Goal: Information Seeking & Learning: Stay updated

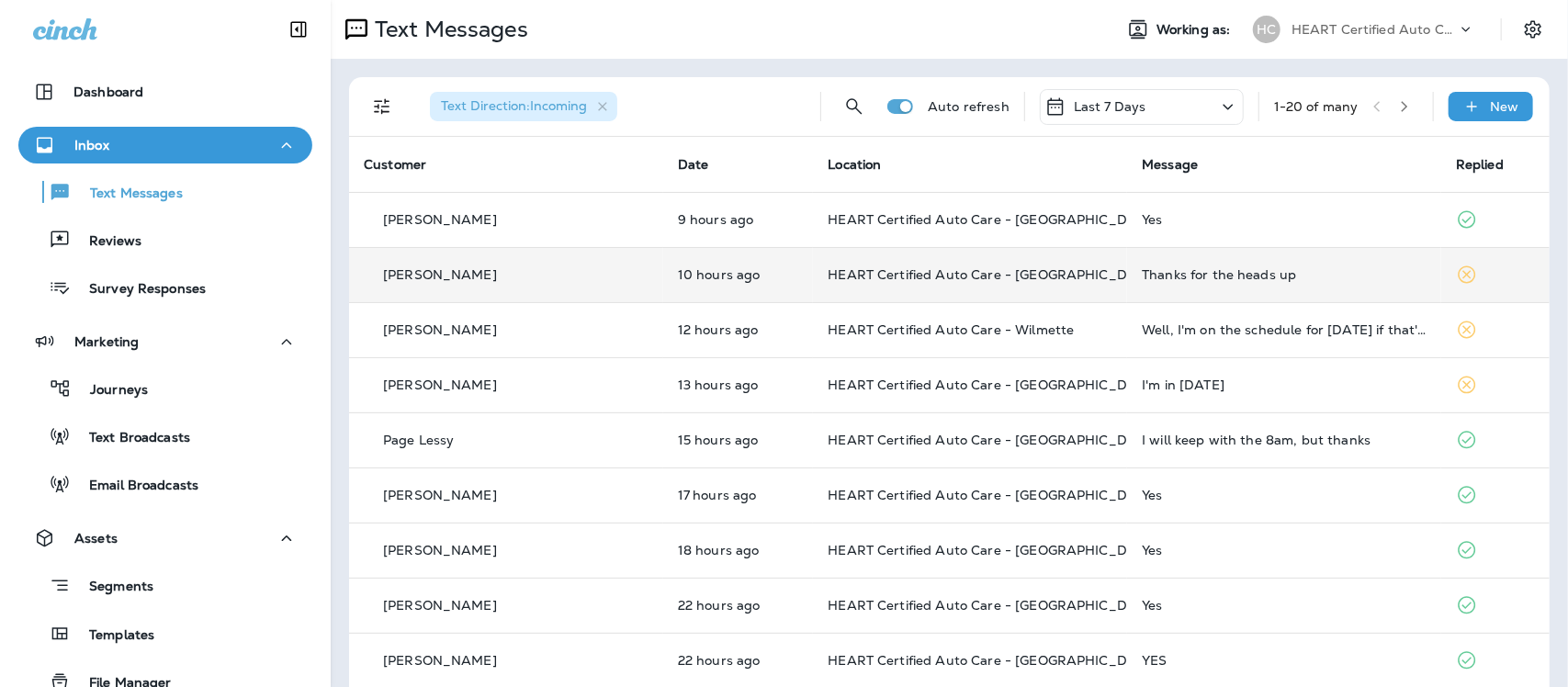
click at [1153, 273] on div "Thanks for the heads up" at bounding box center [1284, 274] width 285 height 14
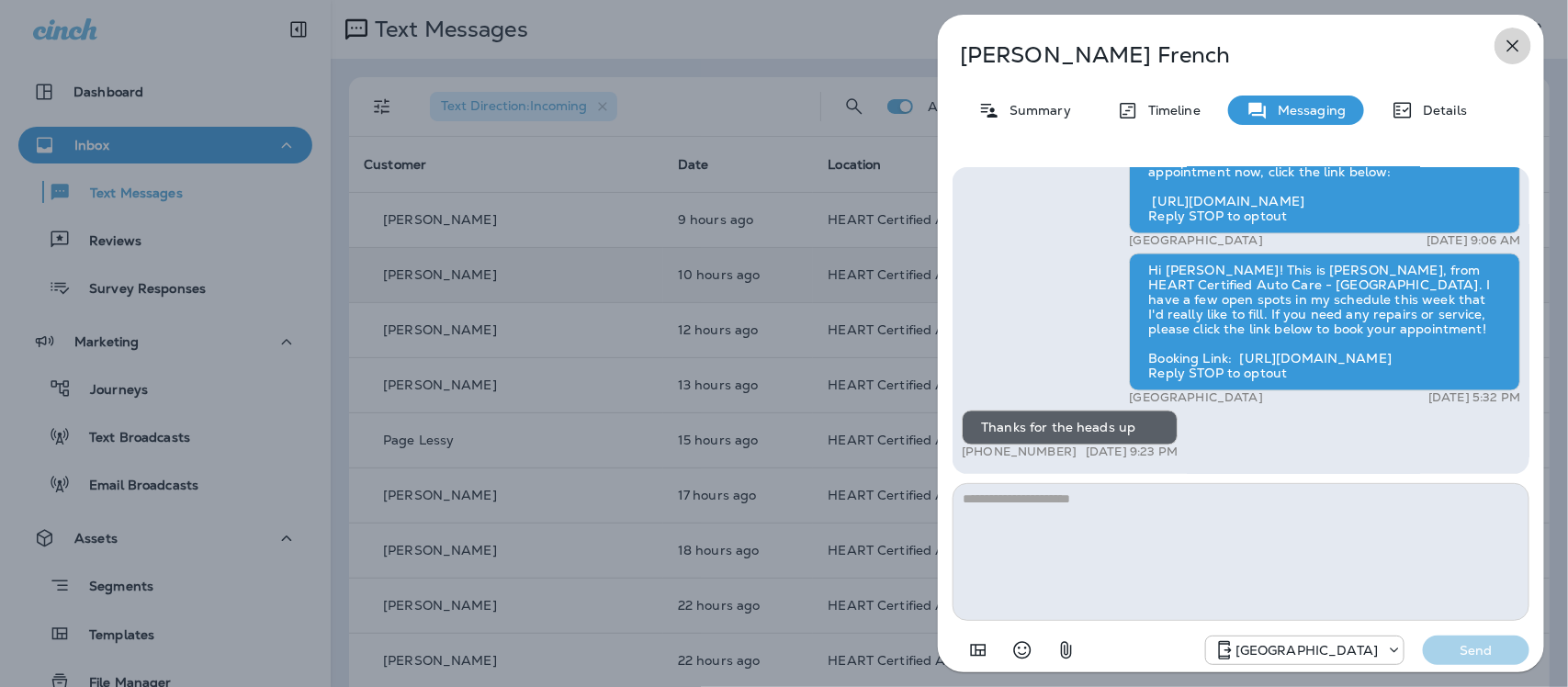
click at [1518, 50] on icon "button" at bounding box center [1512, 46] width 22 height 22
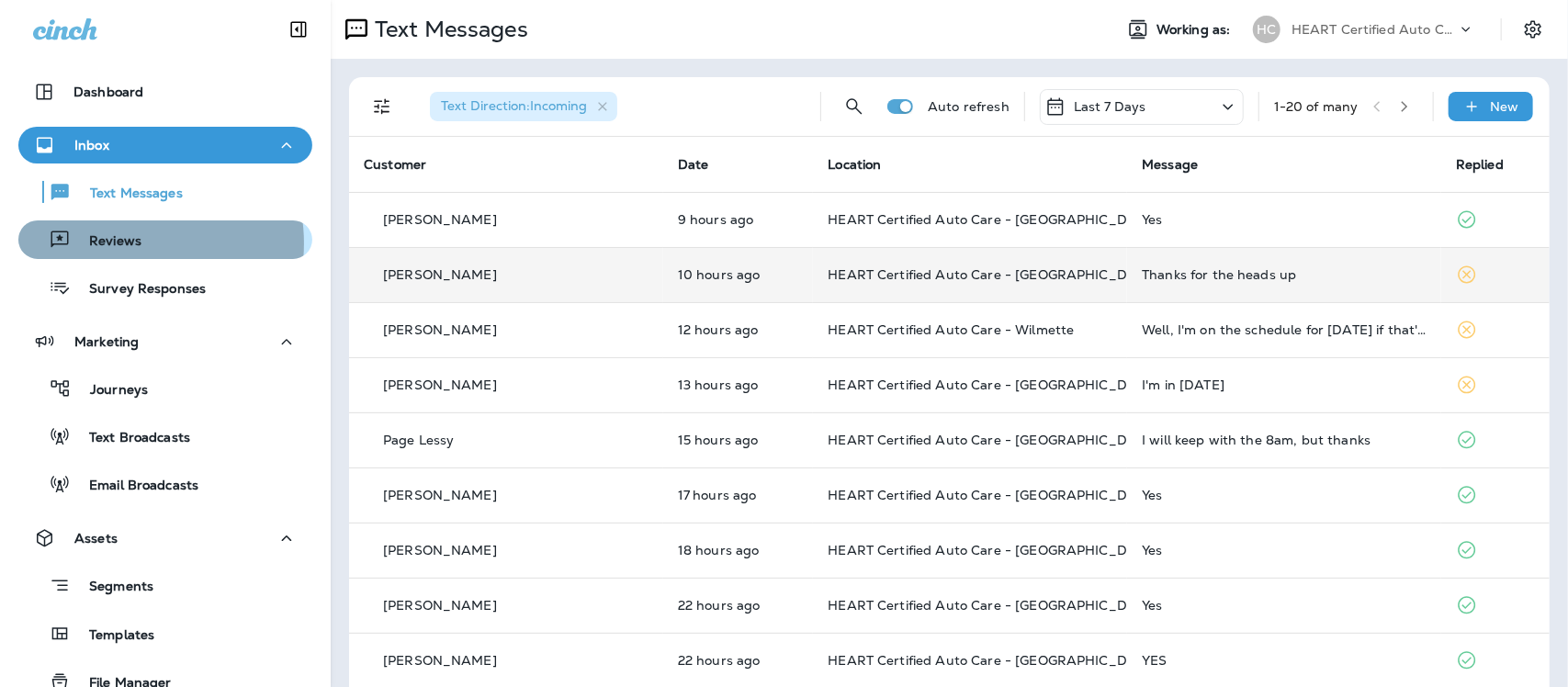
click at [125, 243] on p "Reviews" at bounding box center [105, 242] width 70 height 17
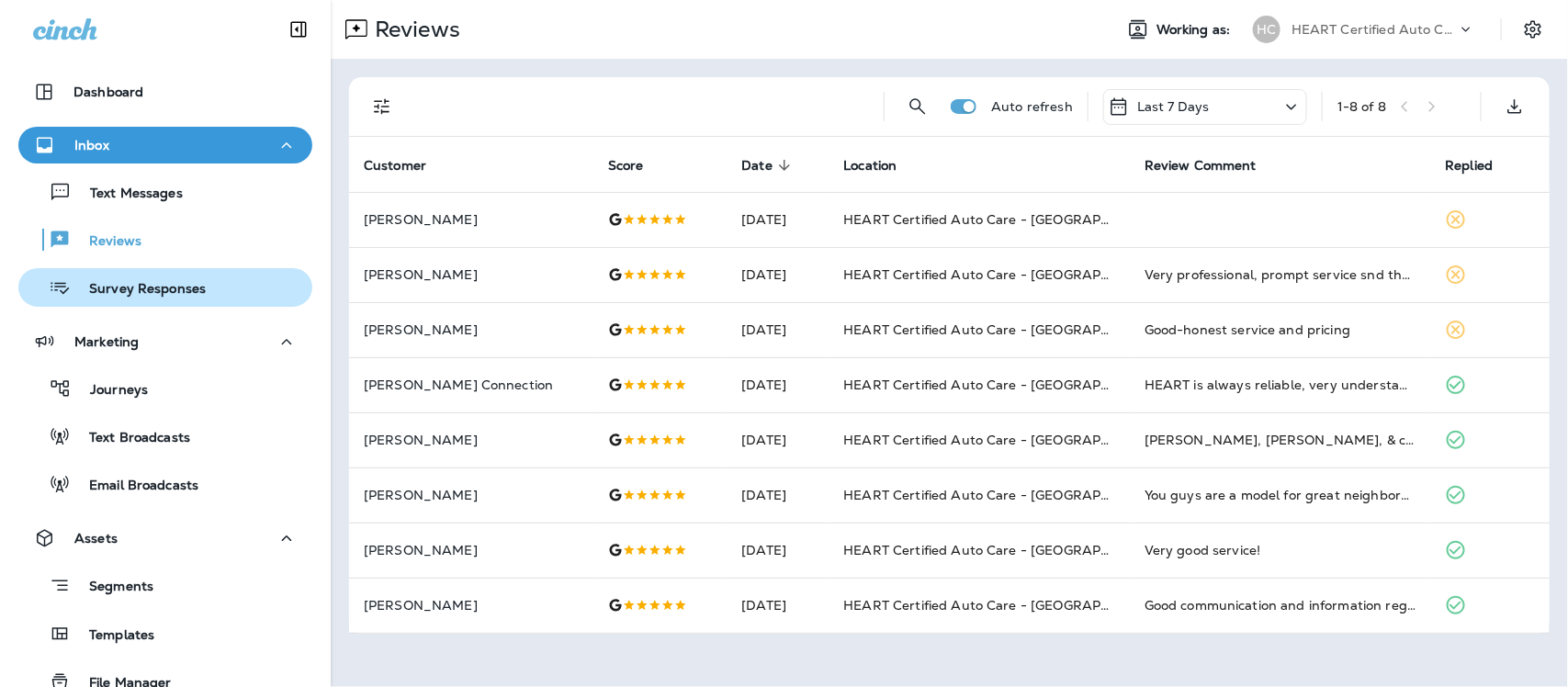
click at [145, 296] on p "Survey Responses" at bounding box center [138, 290] width 135 height 17
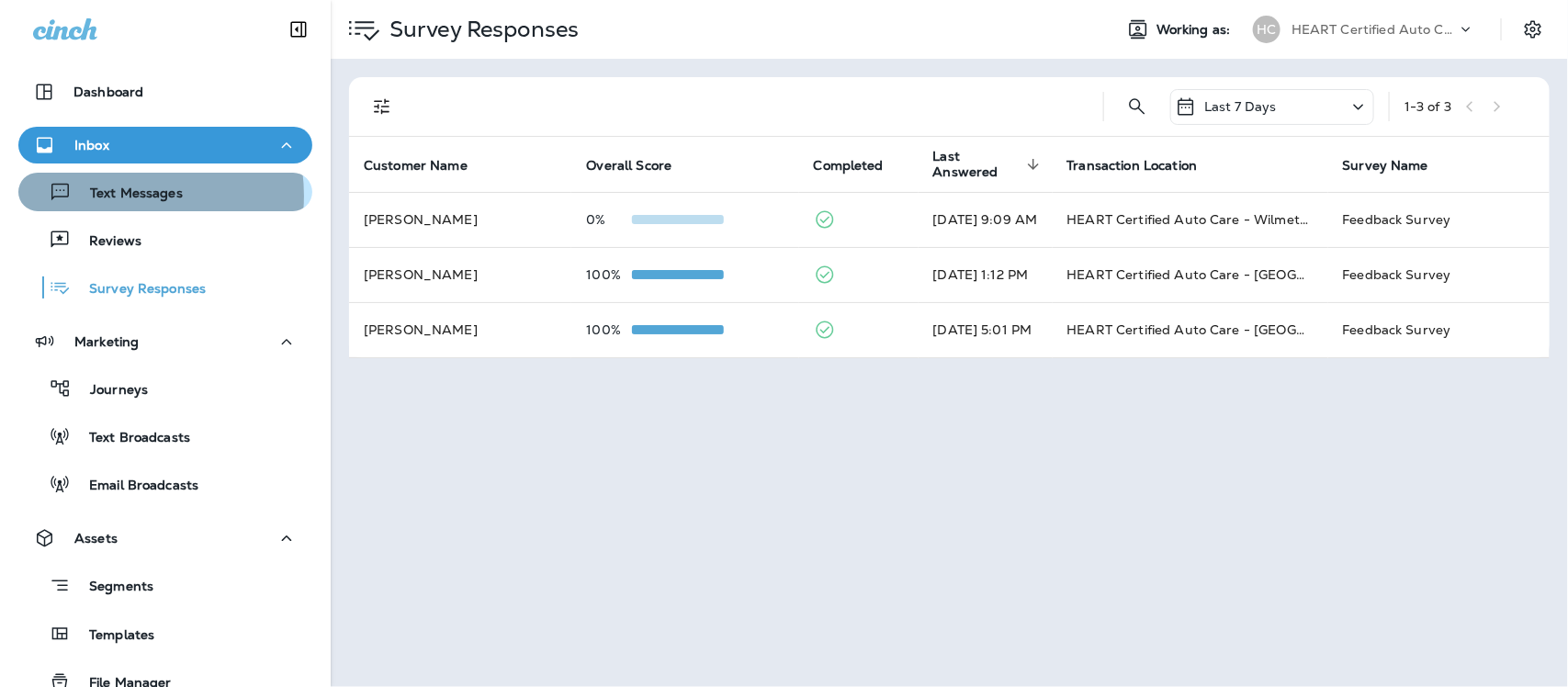
click at [124, 196] on p "Text Messages" at bounding box center [126, 194] width 111 height 17
